Goal: Task Accomplishment & Management: Complete application form

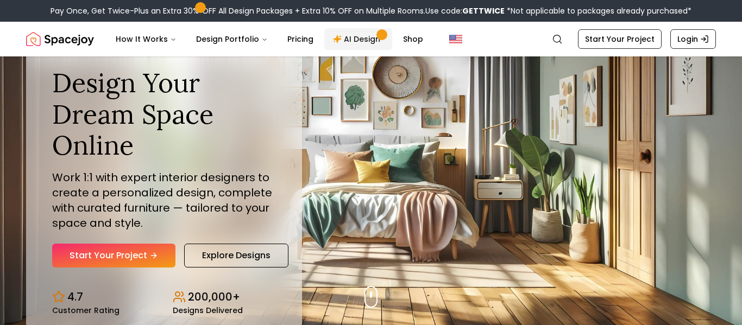
click at [352, 35] on link "AI Design" at bounding box center [358, 39] width 68 height 22
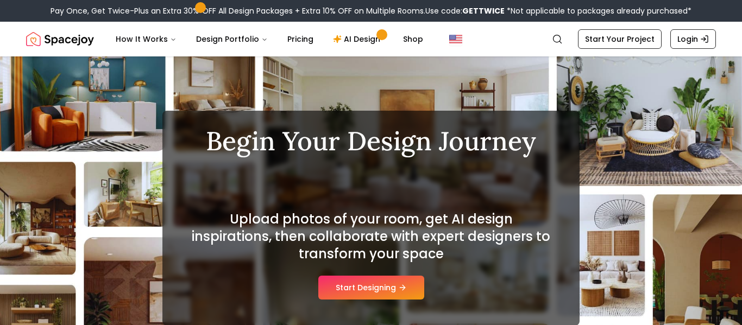
scroll to position [24, 0]
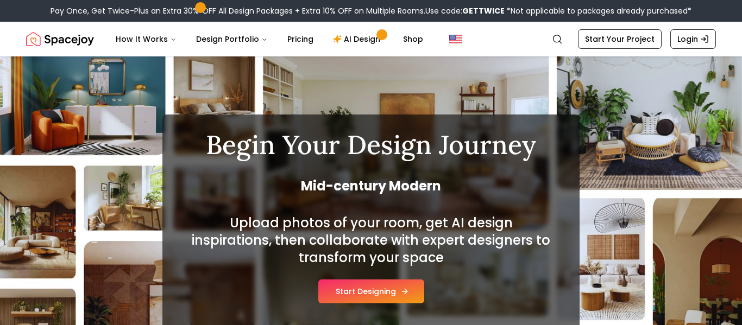
click at [347, 292] on button "Start Designing" at bounding box center [371, 292] width 106 height 24
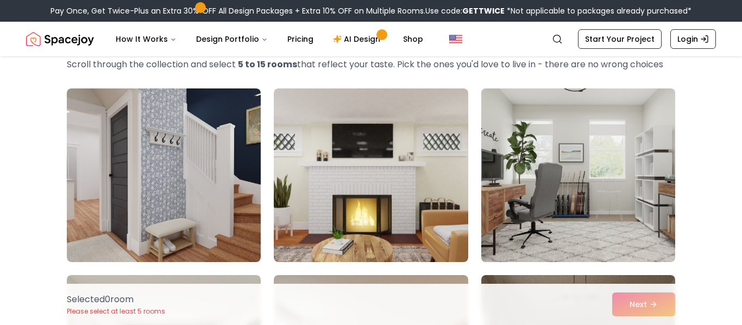
scroll to position [61, 0]
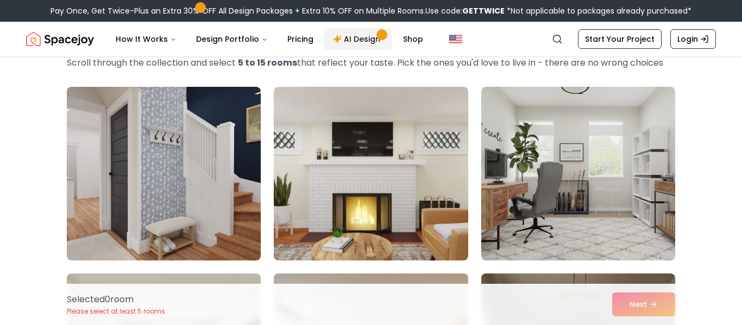
click at [379, 33] on span "Main" at bounding box center [381, 34] width 5 height 5
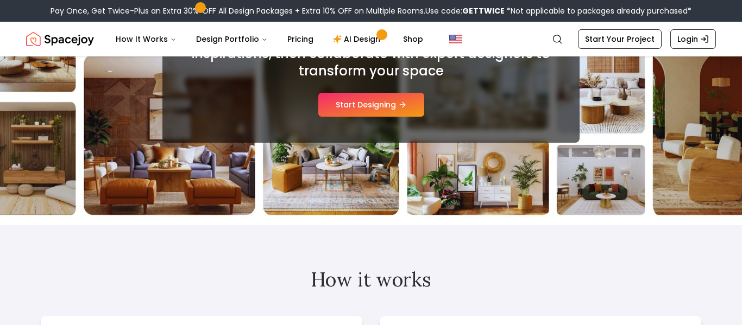
scroll to position [202, 0]
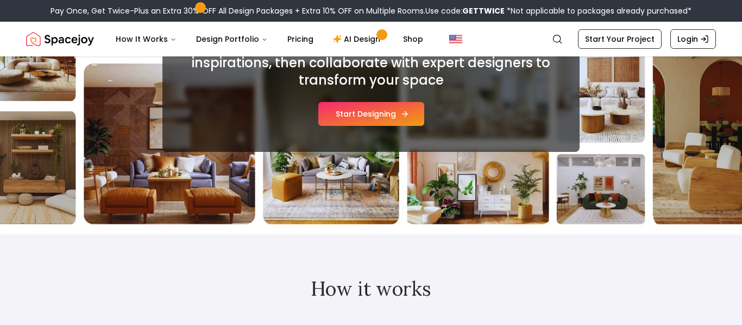
click at [398, 115] on button "Start Designing" at bounding box center [371, 114] width 106 height 24
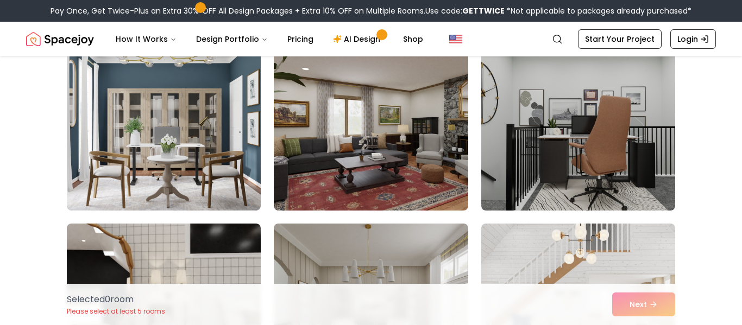
scroll to position [489, 0]
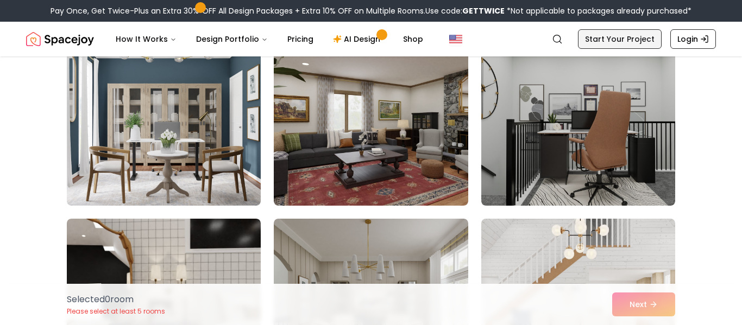
click at [630, 41] on link "Start Your Project" at bounding box center [620, 39] width 84 height 20
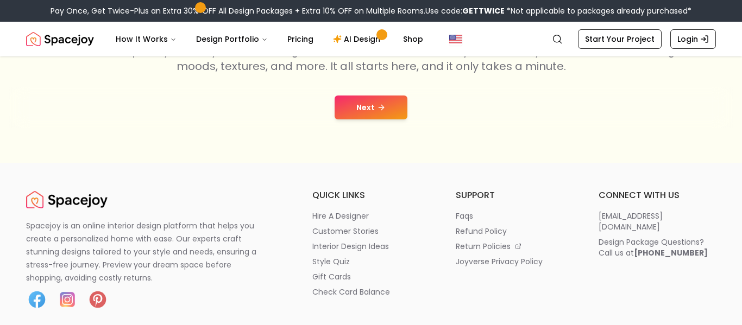
scroll to position [230, 0]
click at [382, 107] on icon at bounding box center [382, 107] width 3 height 5
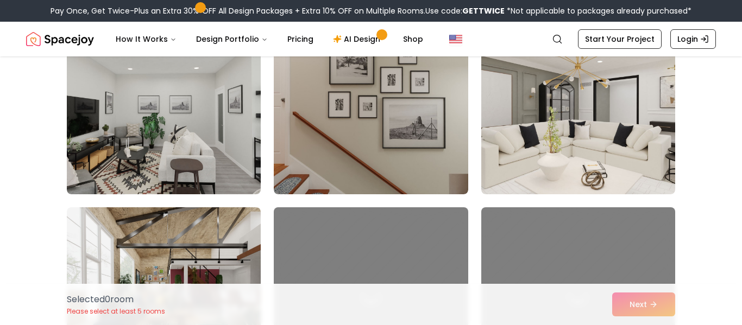
scroll to position [501, 0]
click at [630, 305] on div "Selected 0 room Please select at least 5 rooms Next" at bounding box center [371, 304] width 626 height 41
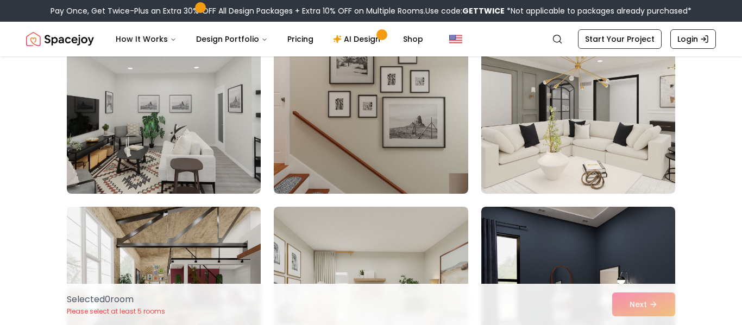
click at [630, 305] on div "Selected 0 room Please select at least 5 rooms Next" at bounding box center [371, 304] width 626 height 41
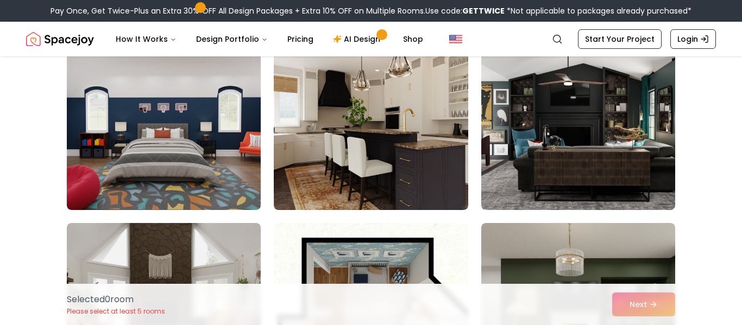
scroll to position [111, 0]
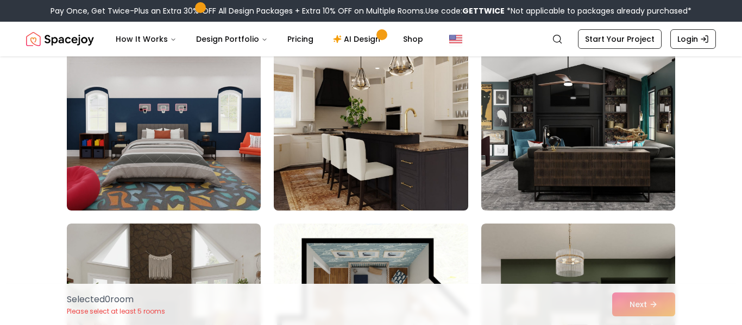
click at [349, 146] on img at bounding box center [371, 124] width 204 height 183
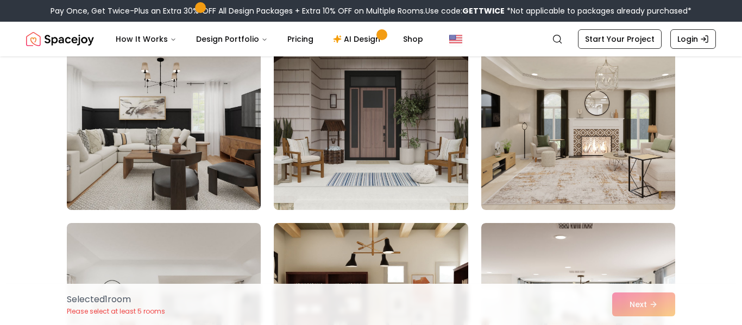
scroll to position [1235, 0]
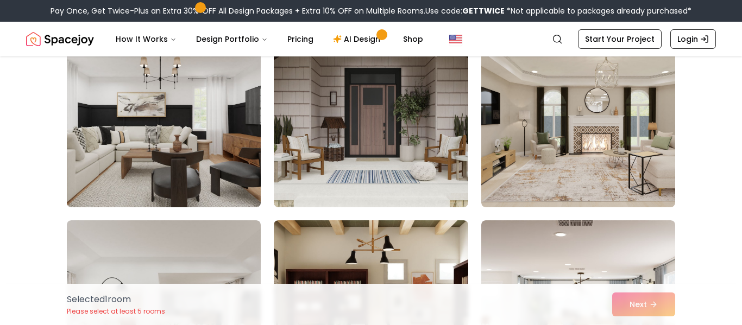
click at [156, 155] on img at bounding box center [164, 120] width 204 height 183
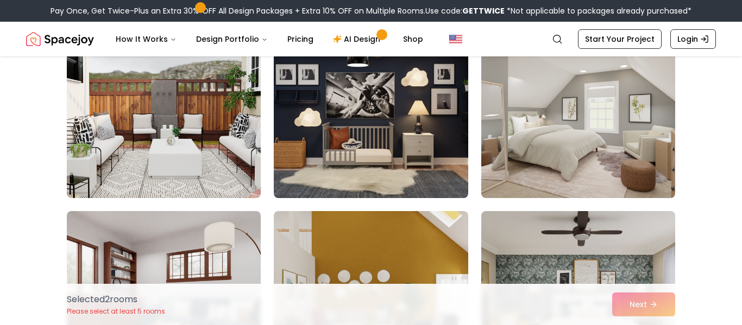
scroll to position [871, 0]
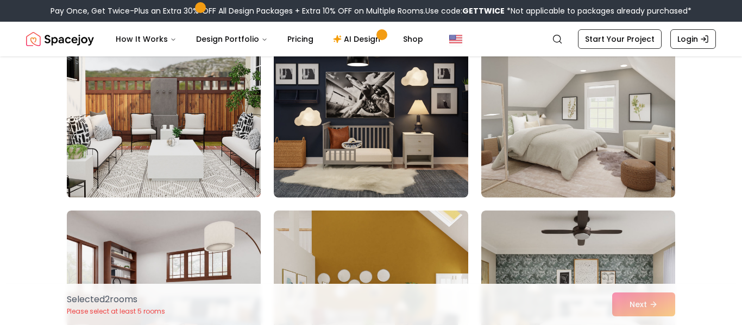
click at [198, 131] on img at bounding box center [164, 111] width 204 height 183
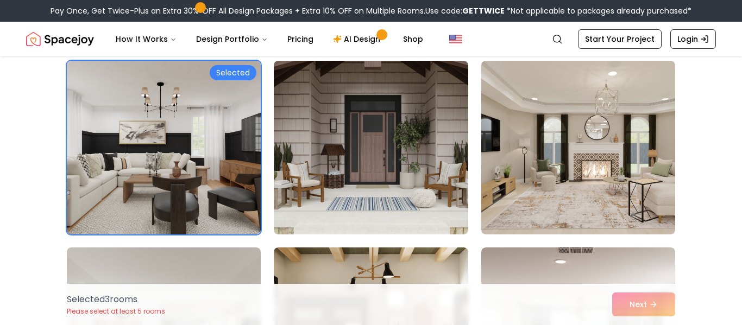
scroll to position [1212, 0]
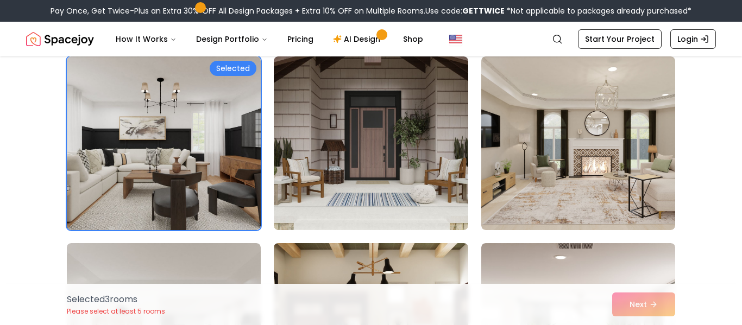
click at [356, 156] on img at bounding box center [371, 143] width 194 height 174
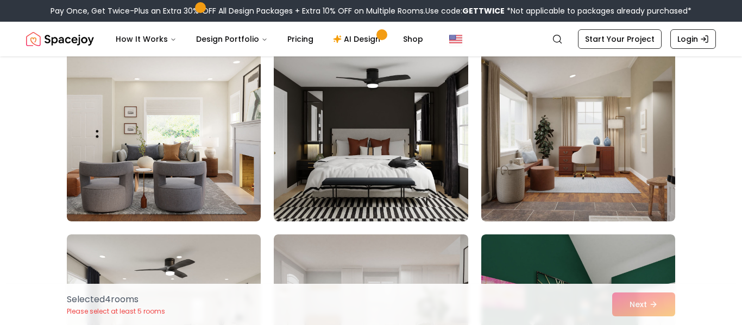
scroll to position [2152, 0]
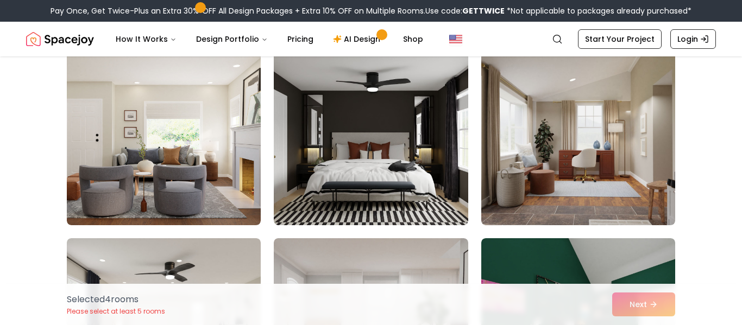
click at [549, 158] on img at bounding box center [578, 139] width 194 height 174
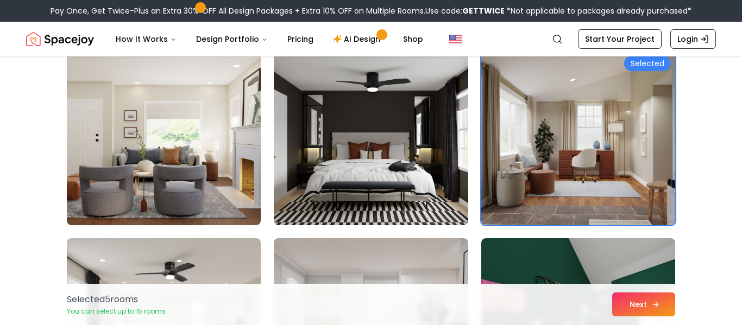
click at [659, 295] on button "Next" at bounding box center [643, 305] width 63 height 24
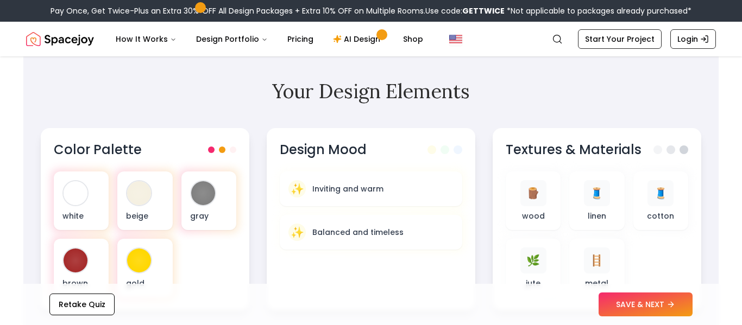
scroll to position [323, 0]
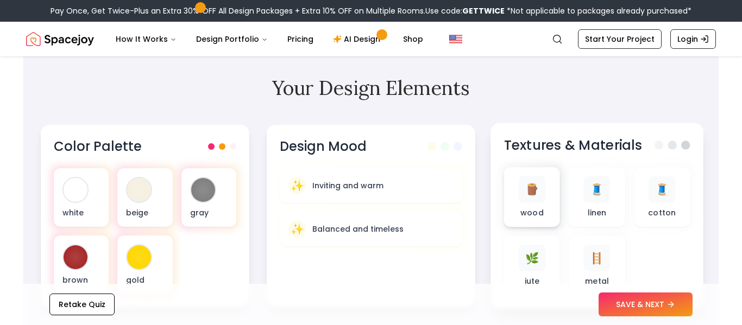
click at [528, 194] on span "🪵" at bounding box center [532, 190] width 14 height 16
click at [539, 192] on div "🪵" at bounding box center [532, 190] width 27 height 27
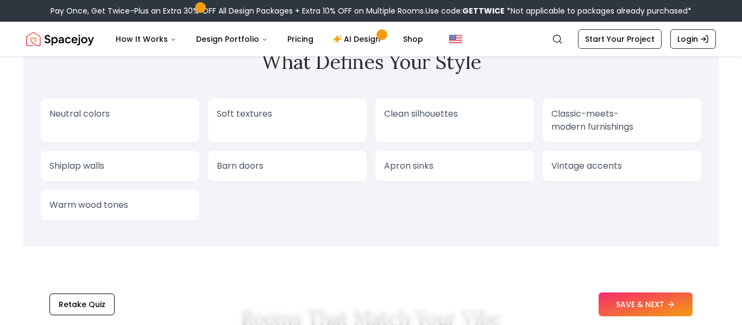
scroll to position [920, 0]
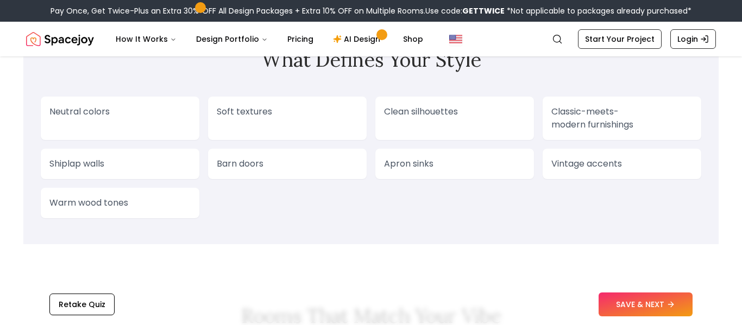
click at [151, 99] on div "Neutral colors" at bounding box center [120, 118] width 159 height 43
click at [304, 110] on p "Soft textures" at bounding box center [287, 111] width 141 height 13
click at [444, 123] on div "Clean silhouettes" at bounding box center [454, 118] width 159 height 43
click at [619, 110] on p "Classic-meets-modern furnishings" at bounding box center [621, 118] width 141 height 26
click at [609, 161] on p "Vintage accents" at bounding box center [621, 164] width 141 height 13
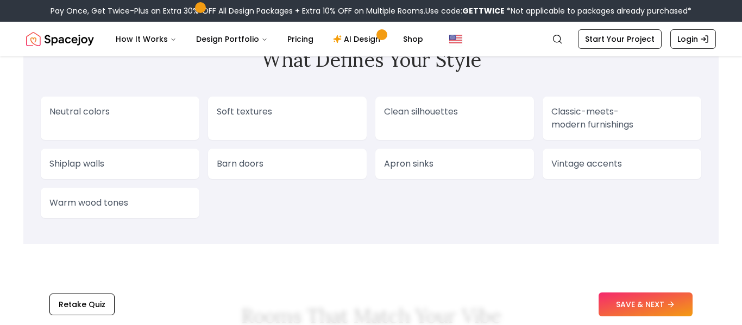
click at [456, 182] on div "Neutral colors Soft textures Clean silhouettes Classic-meets-modern furnishings…" at bounding box center [371, 158] width 661 height 122
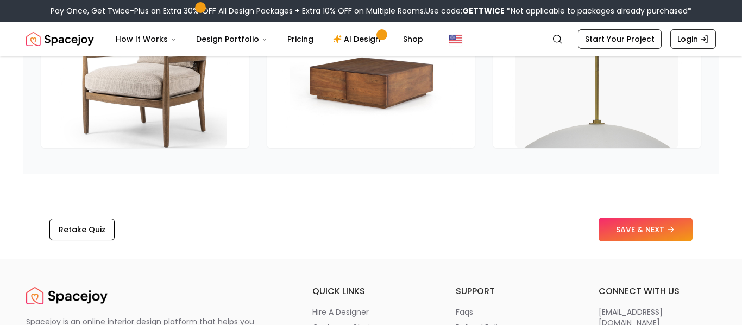
scroll to position [1714, 0]
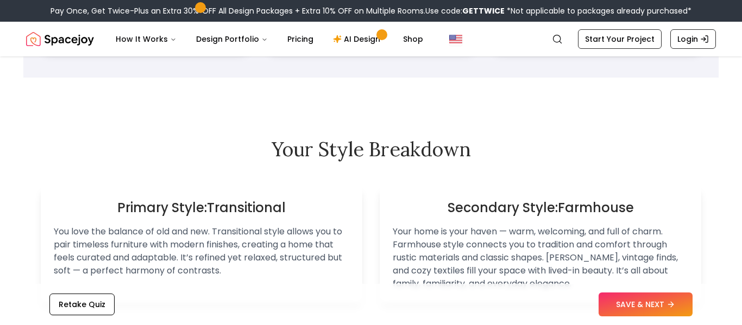
scroll to position [0, 0]
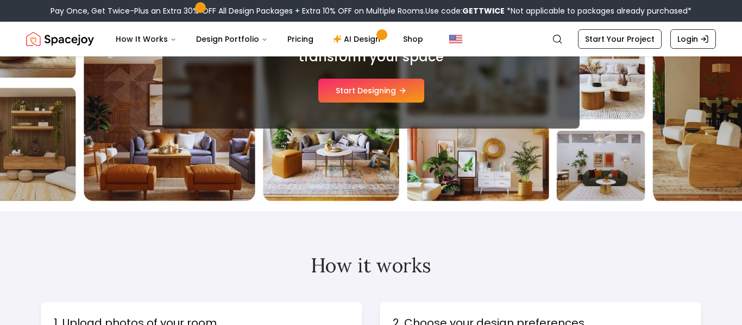
scroll to position [202, 0]
